Goal: Information Seeking & Learning: Learn about a topic

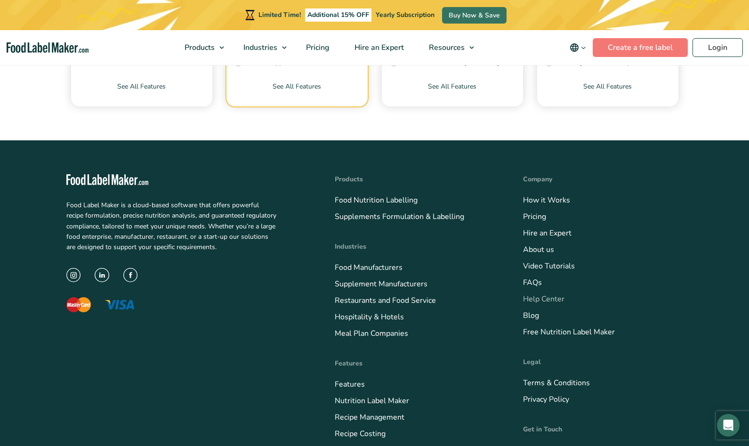
scroll to position [3675, 0]
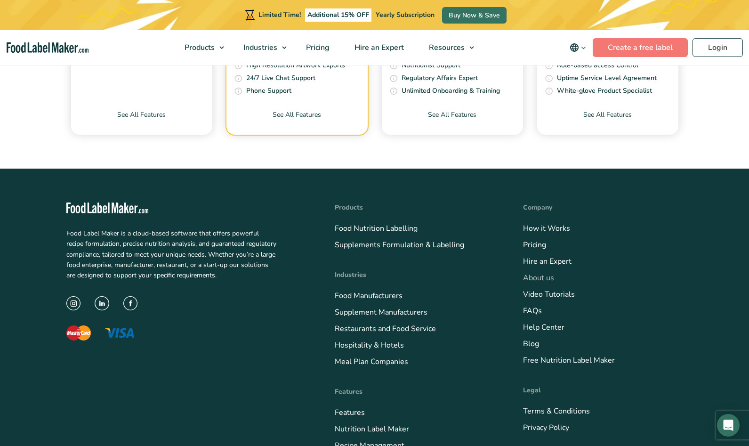
click at [536, 272] on link "About us" at bounding box center [538, 277] width 31 height 10
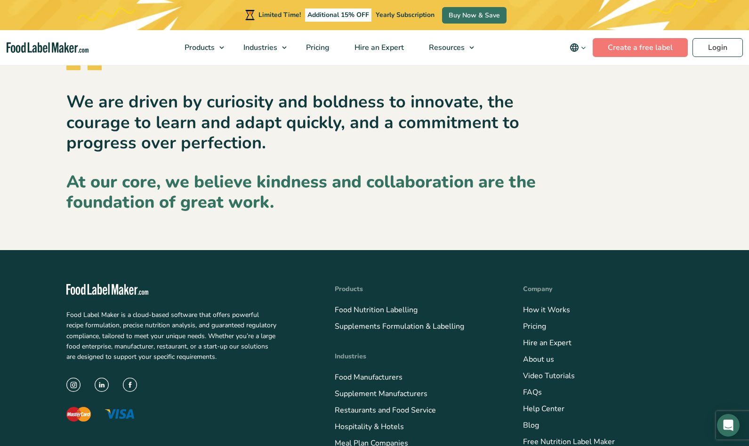
scroll to position [1177, 0]
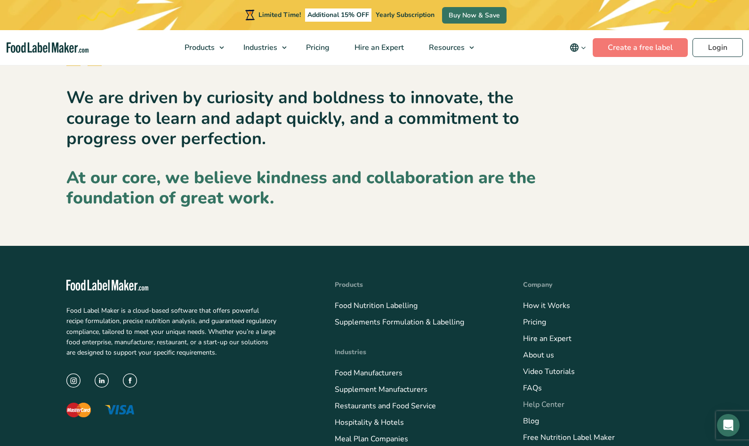
click at [536, 402] on link "Help Center" at bounding box center [543, 404] width 41 height 10
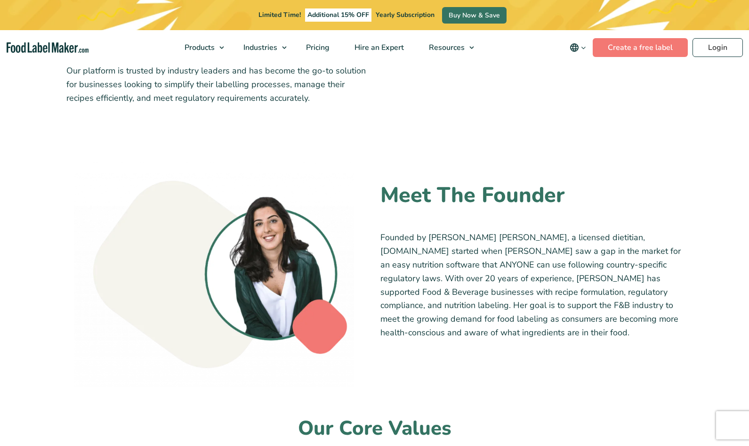
scroll to position [459, 0]
